Goal: Task Accomplishment & Management: Complete application form

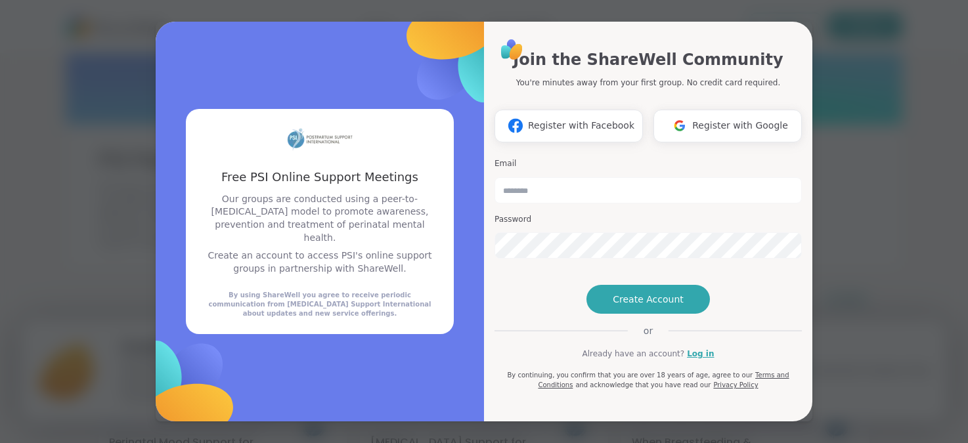
click at [686, 57] on div "Join the ShareWell Community You're minutes away from your first group. No cred…" at bounding box center [648, 68] width 307 height 41
drag, startPoint x: 960, startPoint y: 309, endPoint x: 957, endPoint y: 182, distance: 126.8
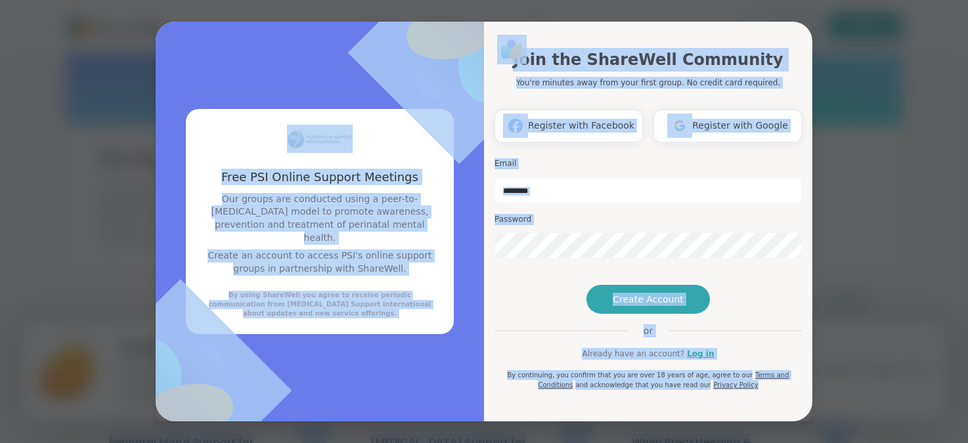
click at [815, 128] on div "Free PSI Online Support Meetings Free PSI Online Support Meetings Our groups ar…" at bounding box center [484, 221] width 952 height 443
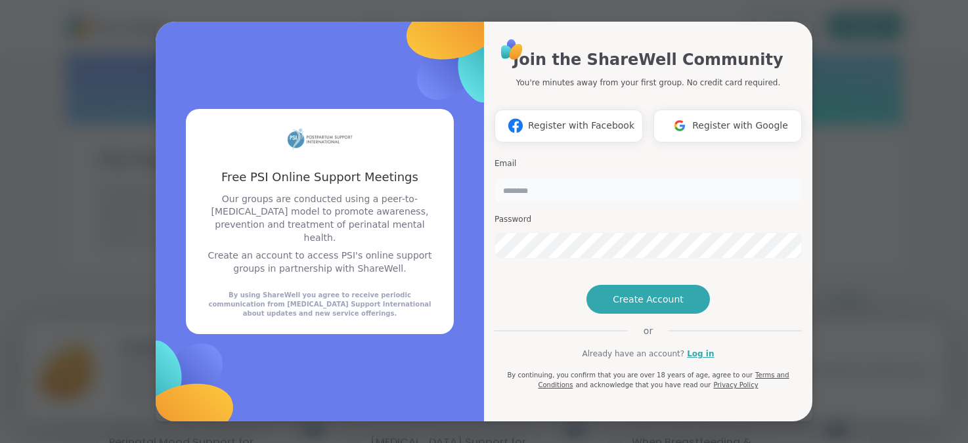
click at [616, 177] on input "email" at bounding box center [648, 190] width 307 height 26
type input "**********"
click at [622, 306] on span "Create Account" at bounding box center [648, 299] width 71 height 13
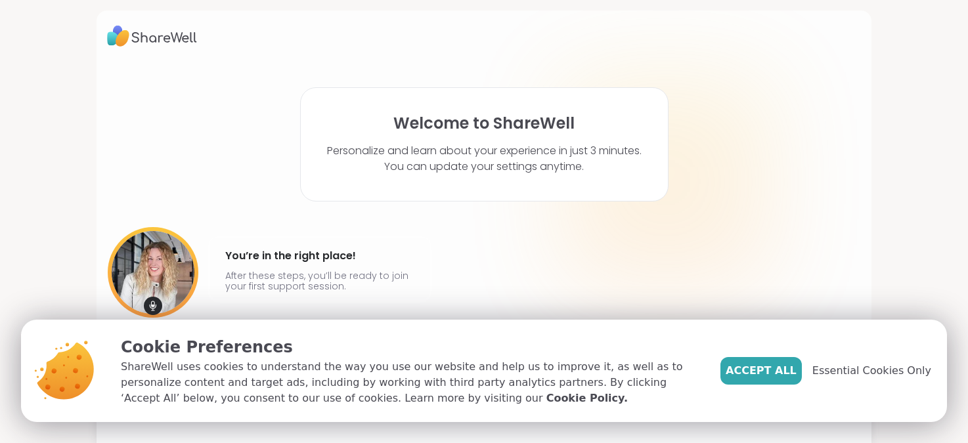
click at [447, 286] on div "[PERSON_NAME] @amyvaninetti You’re in the right place! After these steps, you’l…" at bounding box center [483, 287] width 753 height 121
click at [820, 368] on span "Essential Cookies Only" at bounding box center [871, 371] width 119 height 16
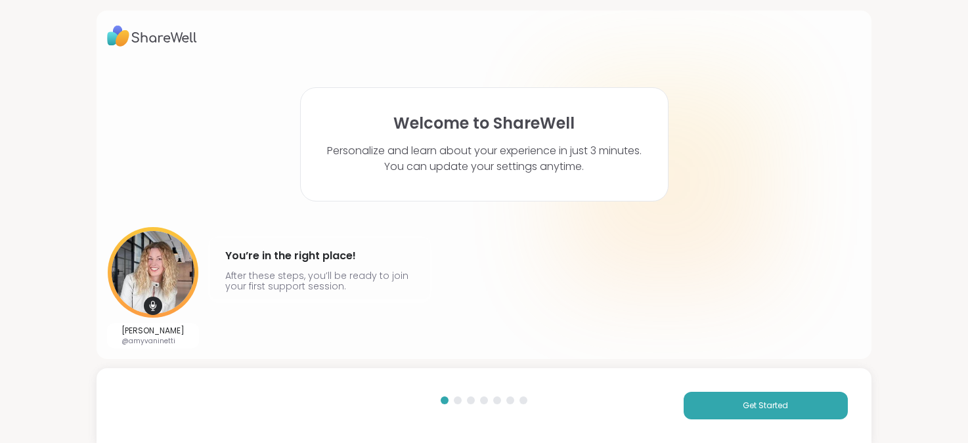
click at [928, 168] on div "Welcome to ShareWell Personalize and learn about your experience in just 3 minu…" at bounding box center [484, 221] width 968 height 443
click at [745, 416] on button "Get Started" at bounding box center [766, 406] width 164 height 28
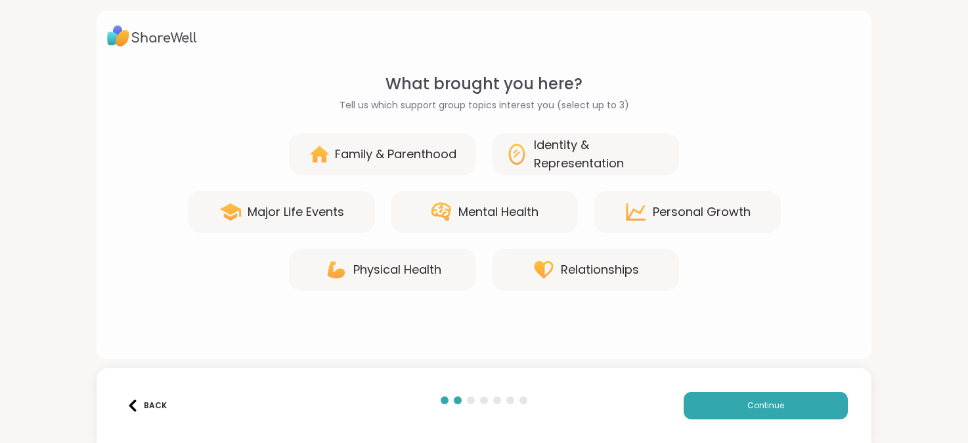
click at [558, 157] on div "Identity & Representation" at bounding box center [600, 154] width 132 height 37
click at [491, 210] on div "Mental Health" at bounding box center [498, 212] width 80 height 18
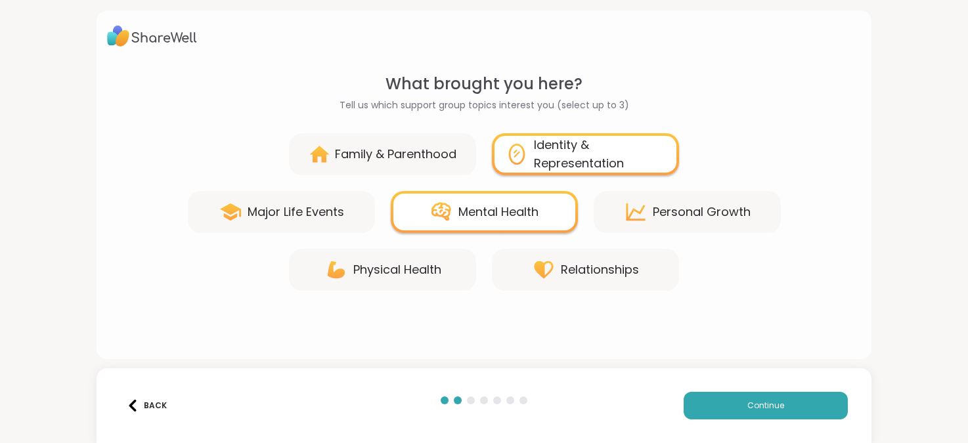
click at [397, 149] on div "Family & Parenthood" at bounding box center [395, 154] width 121 height 18
click at [695, 223] on div "Personal Growth" at bounding box center [687, 212] width 187 height 42
click at [671, 216] on div "Personal Growth" at bounding box center [702, 212] width 98 height 18
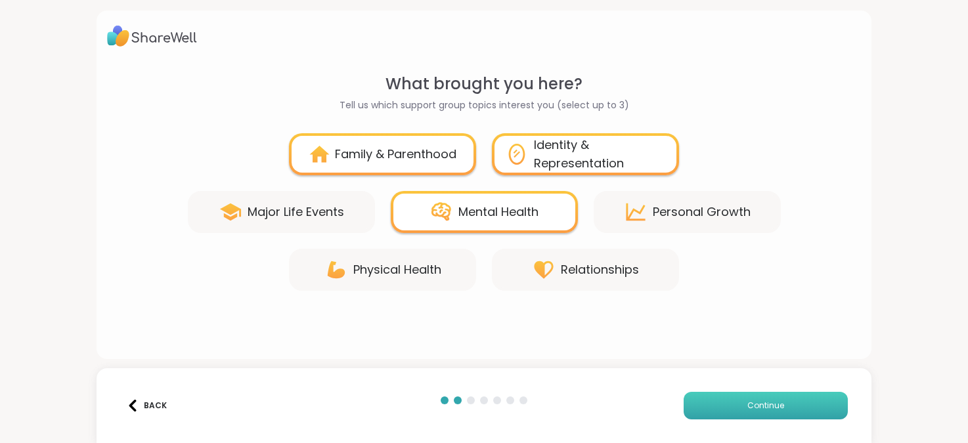
click at [768, 408] on span "Continue" at bounding box center [765, 406] width 37 height 12
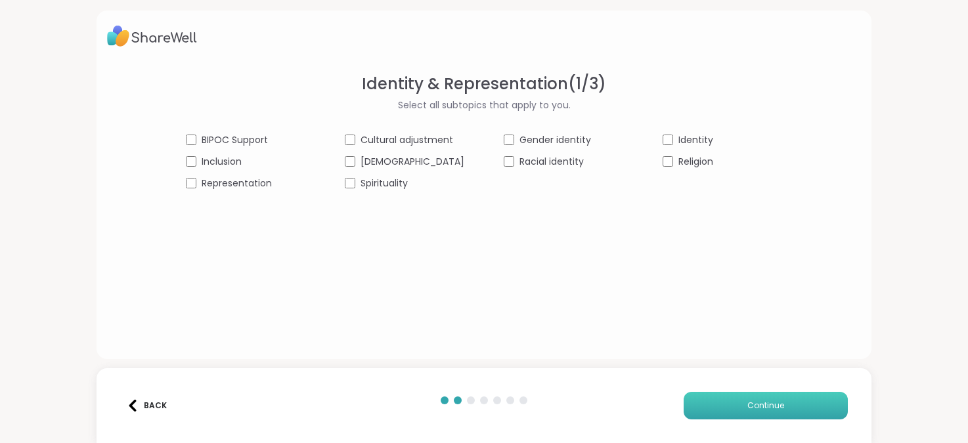
click at [734, 412] on button "Continue" at bounding box center [766, 406] width 164 height 28
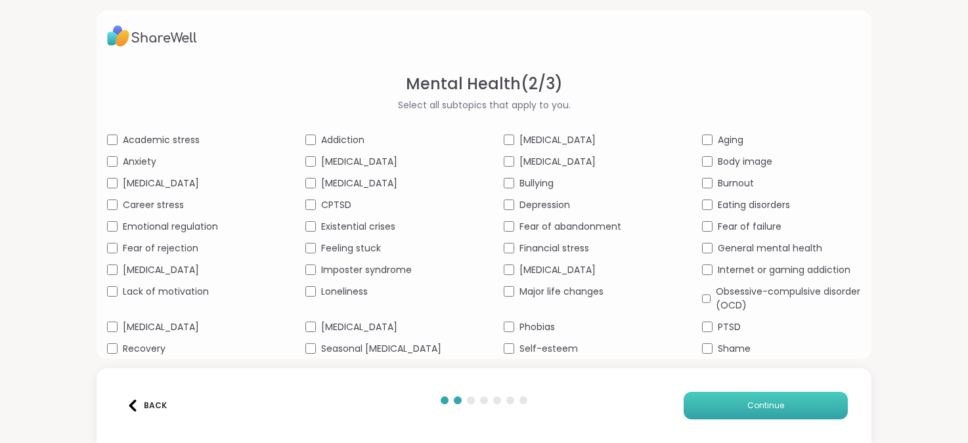
click at [724, 406] on button "Continue" at bounding box center [766, 406] width 164 height 28
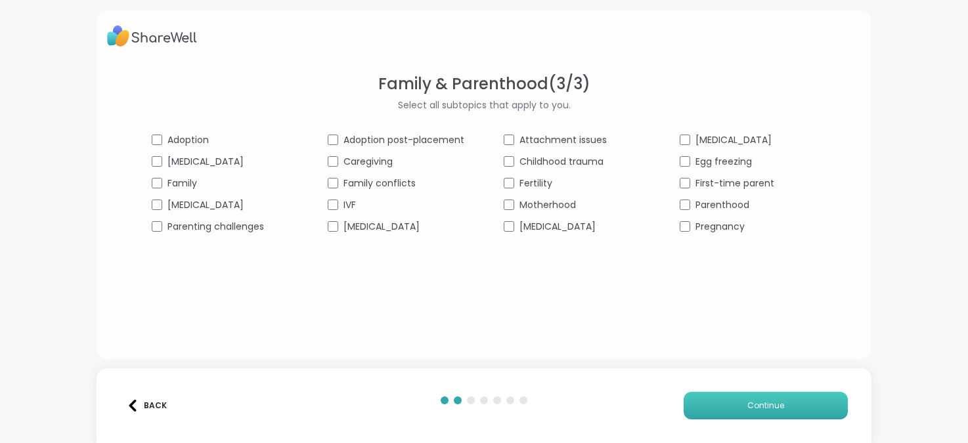
click at [720, 410] on button "Continue" at bounding box center [766, 406] width 164 height 28
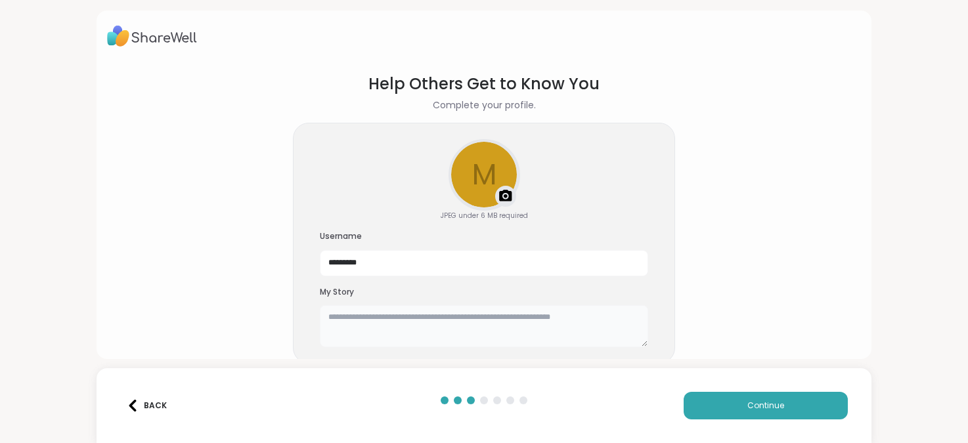
click at [553, 334] on textarea at bounding box center [484, 326] width 328 height 42
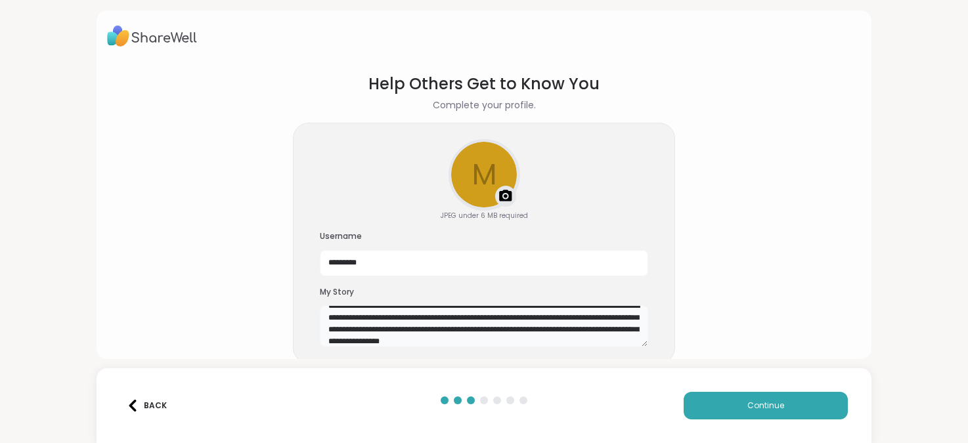
scroll to position [23, 0]
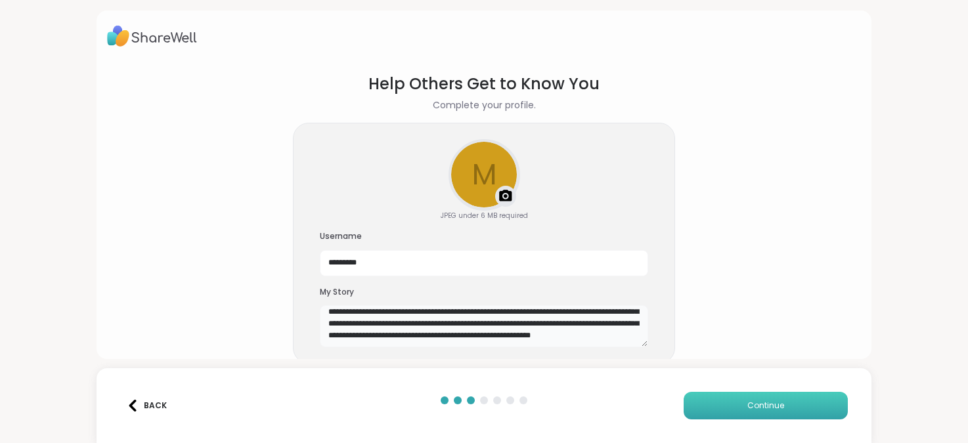
type textarea "**********"
click at [737, 408] on button "Continue" at bounding box center [766, 406] width 164 height 28
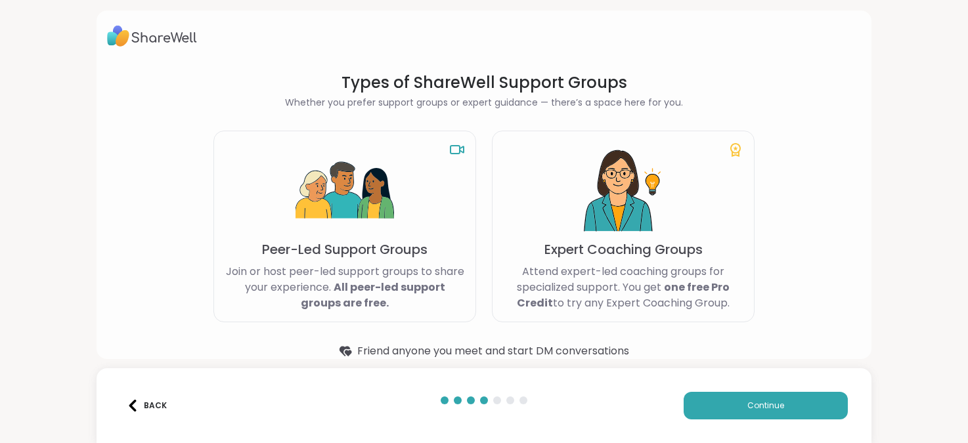
click at [856, 294] on div "Types of ShareWell Support Groups Whether you prefer support groups or expert g…" at bounding box center [484, 185] width 774 height 349
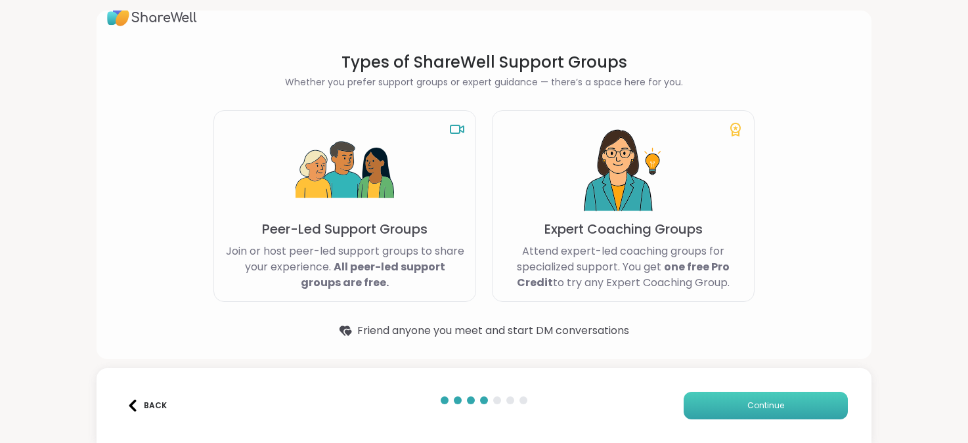
click at [755, 407] on span "Continue" at bounding box center [765, 406] width 37 height 12
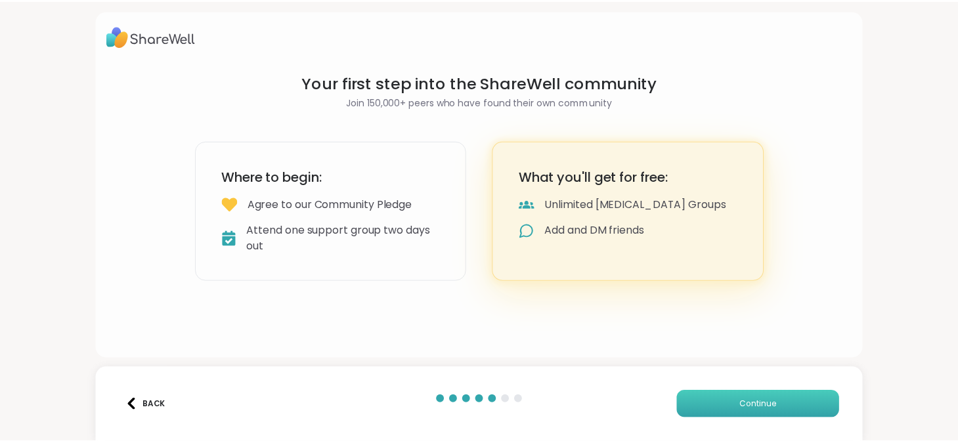
scroll to position [0, 0]
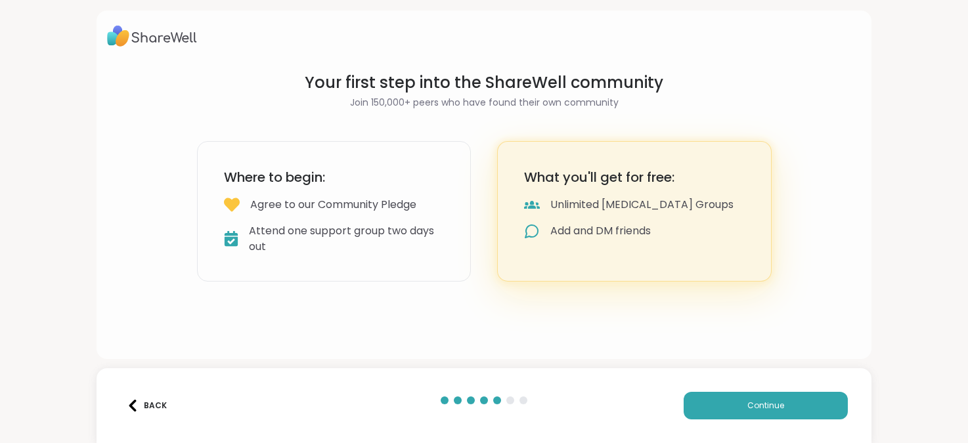
click at [427, 241] on div "Attend one support group two days out" at bounding box center [346, 239] width 195 height 32
click at [705, 404] on button "Continue" at bounding box center [766, 406] width 164 height 28
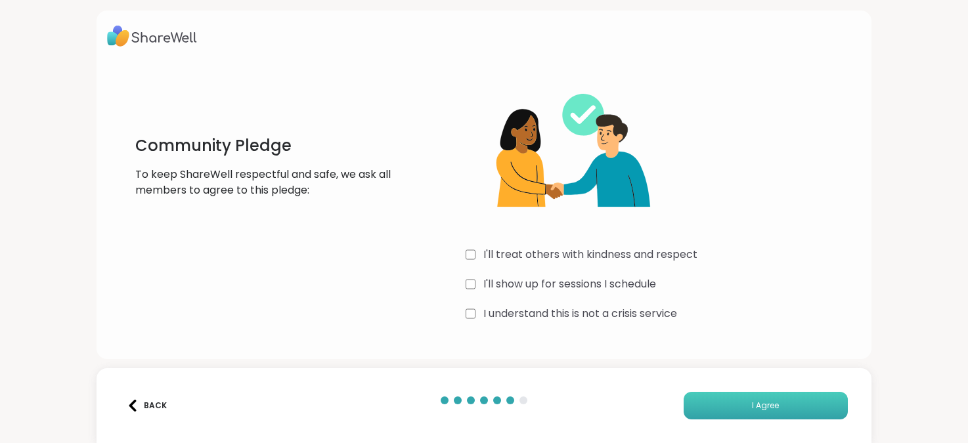
click at [701, 404] on button "I Agree" at bounding box center [766, 406] width 164 height 28
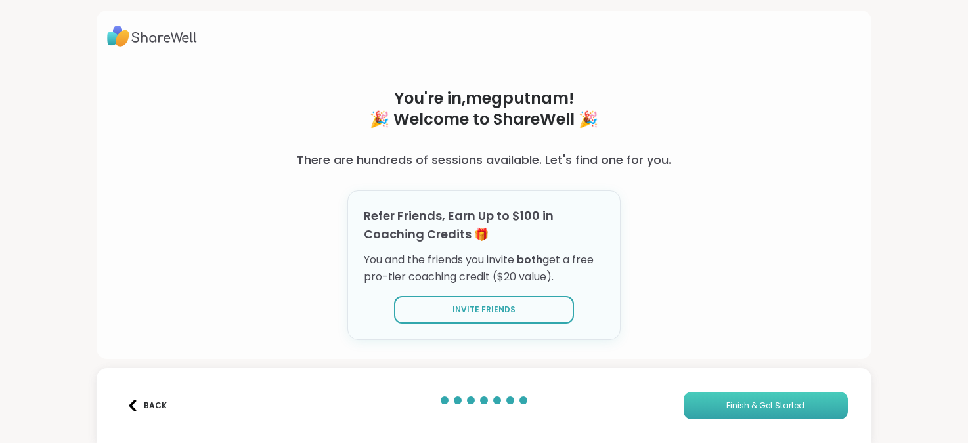
click at [701, 404] on button "Finish & Get Started" at bounding box center [766, 406] width 164 height 28
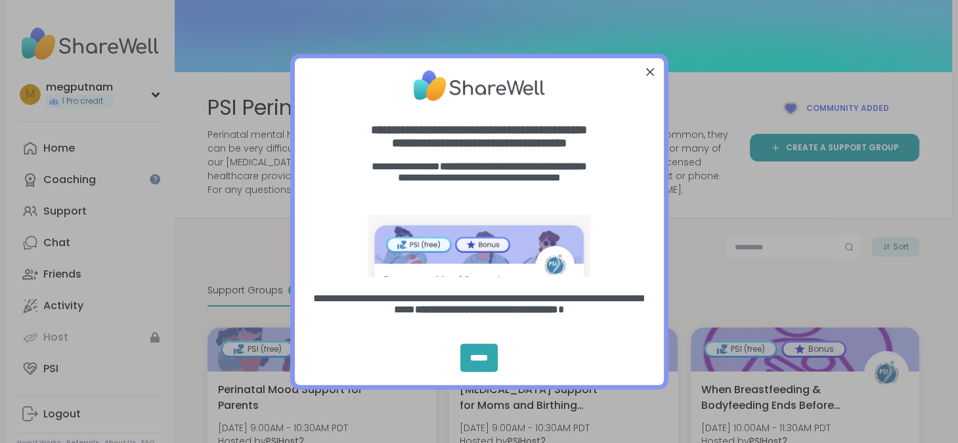
click at [648, 72] on div at bounding box center [649, 71] width 17 height 17
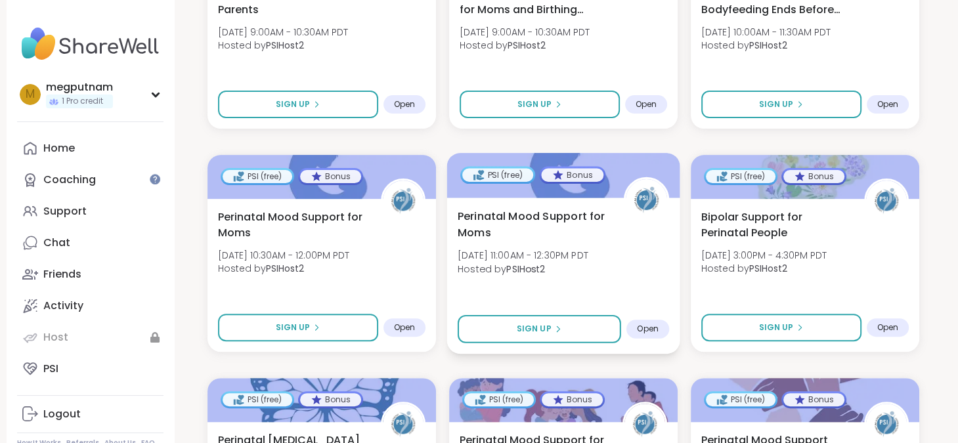
scroll to position [420, 0]
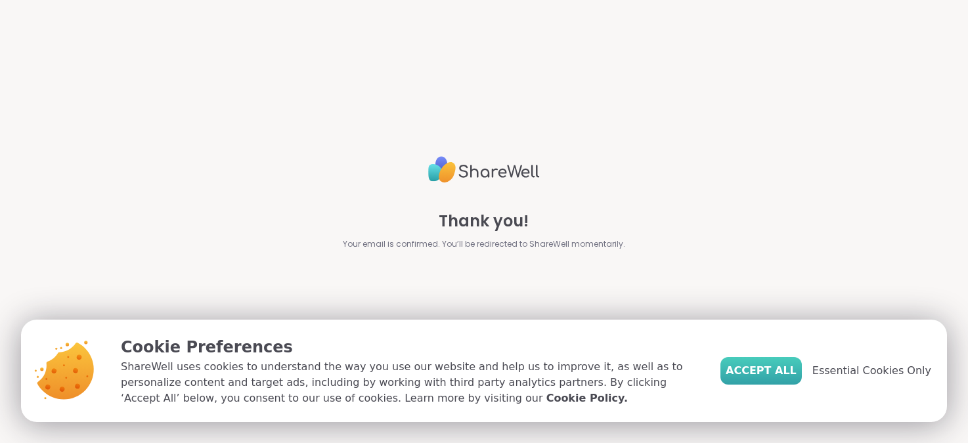
click at [785, 370] on span "Accept All" at bounding box center [761, 371] width 71 height 16
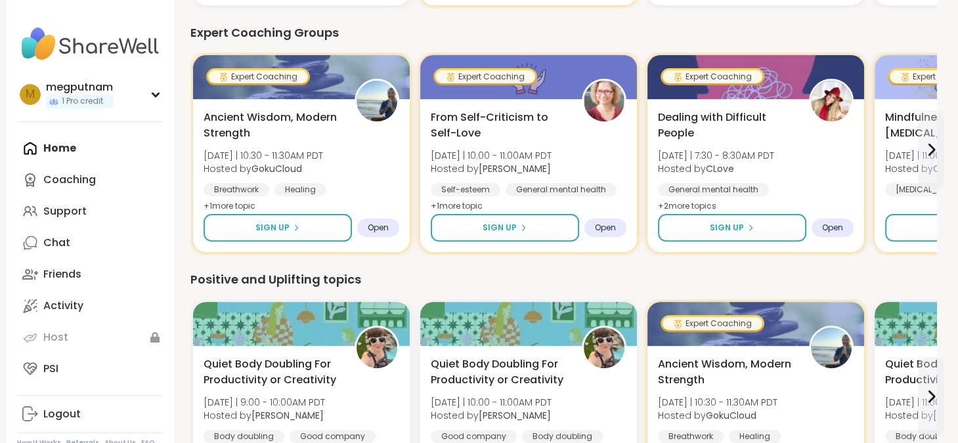
scroll to position [368, 0]
